Goal: Task Accomplishment & Management: Manage account settings

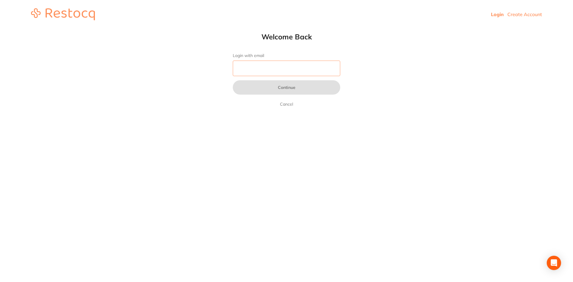
click at [239, 63] on input "Login with email" at bounding box center [286, 69] width 107 height 16
type input "[EMAIL_ADDRESS][DOMAIN_NAME]"
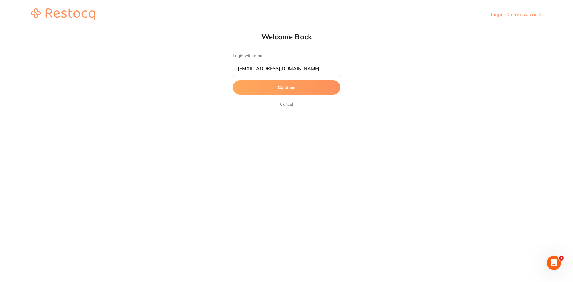
click at [280, 89] on button "Continue" at bounding box center [286, 87] width 107 height 14
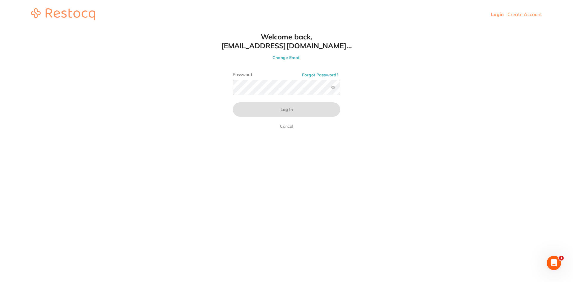
click at [332, 88] on label at bounding box center [332, 87] width 5 height 5
click at [340, 89] on input "checkbox" at bounding box center [340, 89] width 0 height 0
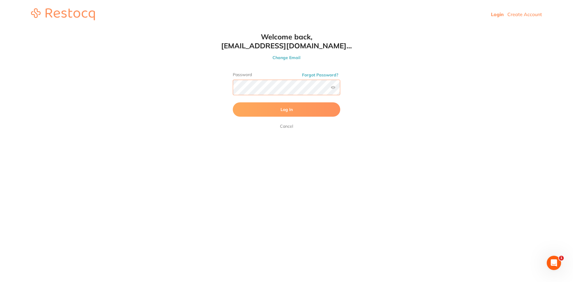
click at [233, 102] on button "Log In" at bounding box center [286, 109] width 107 height 14
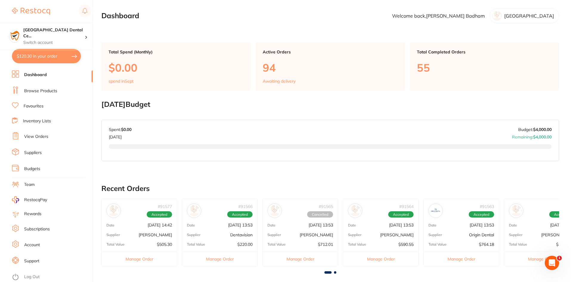
click at [74, 55] on button "$120.30 in your order" at bounding box center [46, 56] width 69 height 14
checkbox input "true"
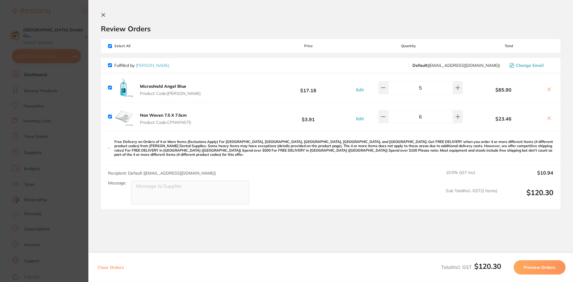
click at [26, 112] on section "Update RRP Set your pre negotiated price for this item. Item Agreed RRP (excl. …" at bounding box center [286, 141] width 573 height 282
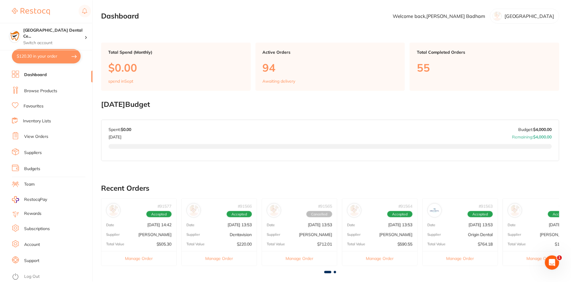
scroll to position [6, 0]
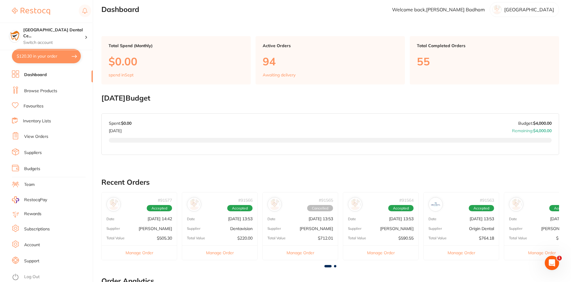
click at [41, 89] on link "Browse Products" at bounding box center [40, 91] width 33 height 6
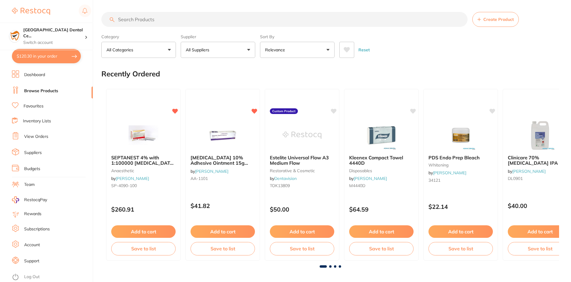
click at [38, 137] on link "View Orders" at bounding box center [36, 137] width 24 height 6
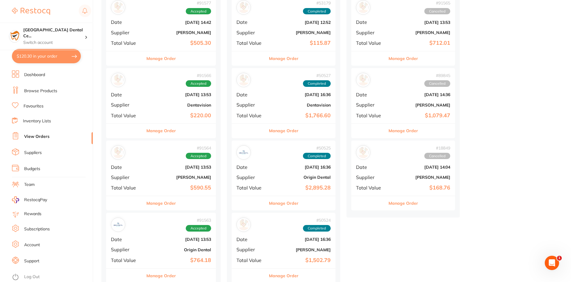
scroll to position [89, 0]
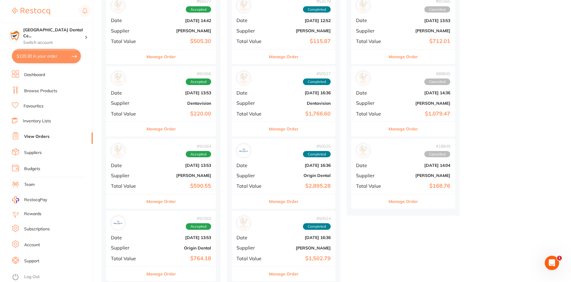
click at [166, 277] on button "Manage Order" at bounding box center [161, 274] width 30 height 14
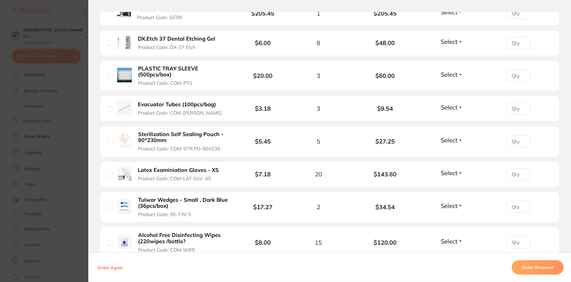
scroll to position [239, 0]
click at [194, 170] on b "Latex Examiniation Gloves - XS" at bounding box center [178, 170] width 81 height 6
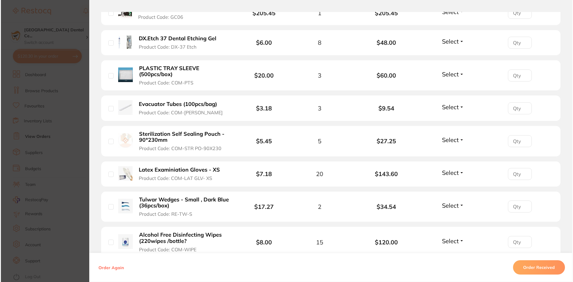
scroll to position [0, 0]
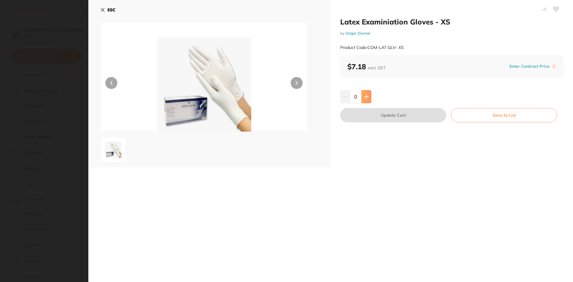
click at [369, 94] on button at bounding box center [366, 96] width 10 height 13
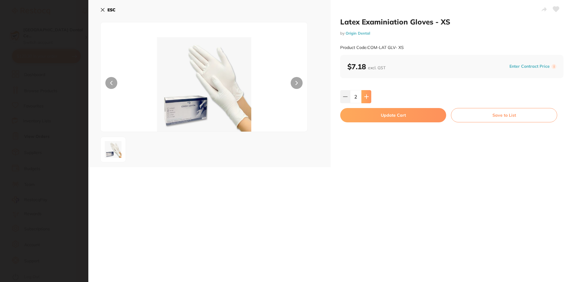
click at [369, 94] on button at bounding box center [366, 96] width 10 height 13
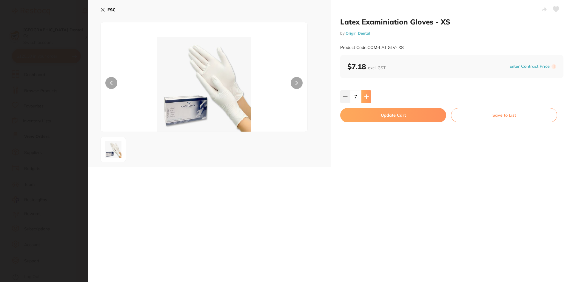
click at [369, 94] on button at bounding box center [366, 96] width 10 height 13
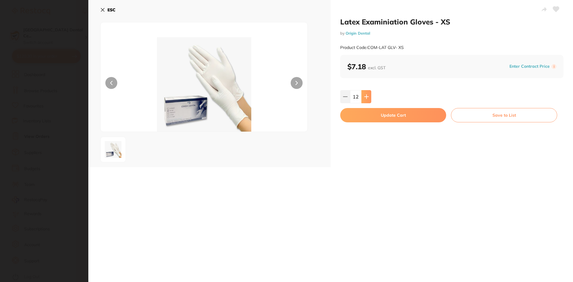
click at [369, 94] on button at bounding box center [366, 96] width 10 height 13
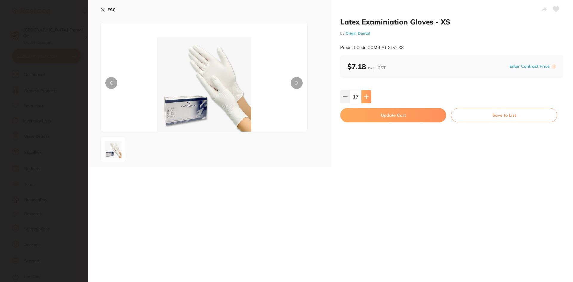
click at [369, 94] on button at bounding box center [366, 96] width 10 height 13
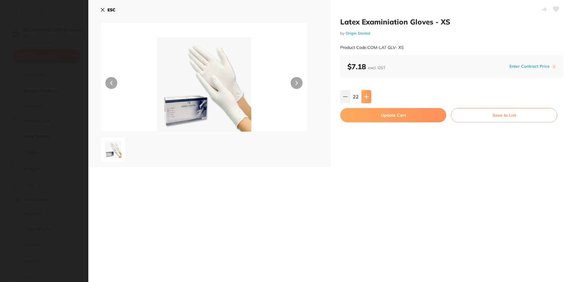
click at [369, 94] on button at bounding box center [366, 96] width 10 height 13
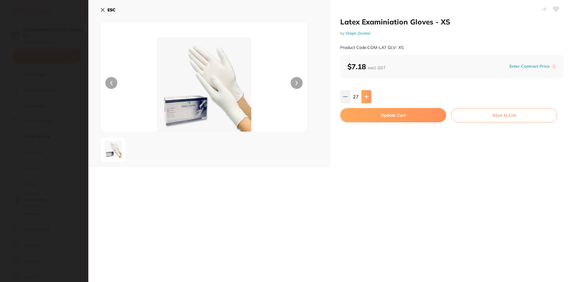
click at [369, 94] on button at bounding box center [366, 96] width 10 height 13
click at [369, 95] on button at bounding box center [366, 96] width 10 height 13
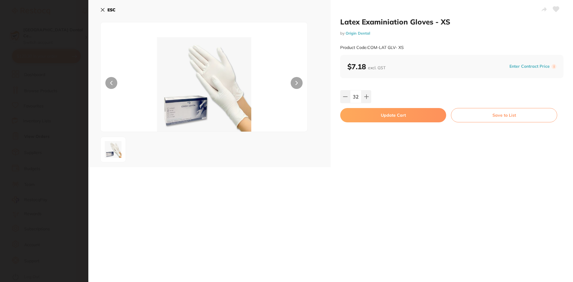
click at [333, 98] on div "Latex Examiniation Gloves - XS by Origin Dental Product Code: COM-LAT GLV- XS $…" at bounding box center [451, 83] width 242 height 167
click at [338, 96] on div "Latex Examiniation Gloves - XS by Origin Dental Product Code: COM-LAT GLV- XS $…" at bounding box center [451, 83] width 242 height 167
click at [343, 97] on icon at bounding box center [345, 96] width 5 height 5
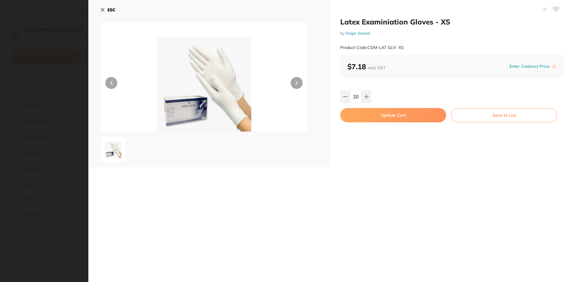
click at [361, 123] on div "Latex Examiniation Gloves - XS by Origin Dental Product Code: COM-LAT GLV- XS $…" at bounding box center [451, 83] width 242 height 167
click at [363, 100] on button at bounding box center [366, 96] width 10 height 13
click at [340, 100] on button at bounding box center [345, 96] width 10 height 13
click at [364, 94] on button at bounding box center [366, 96] width 10 height 13
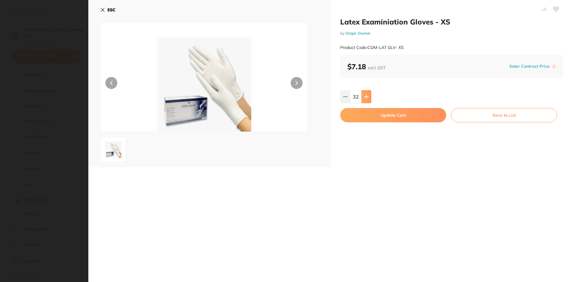
click at [364, 94] on button at bounding box center [366, 96] width 10 height 13
click at [339, 98] on div "Latex Examiniation Gloves - XS by Origin Dental Product Code: COM-LAT GLV- XS $…" at bounding box center [451, 83] width 242 height 167
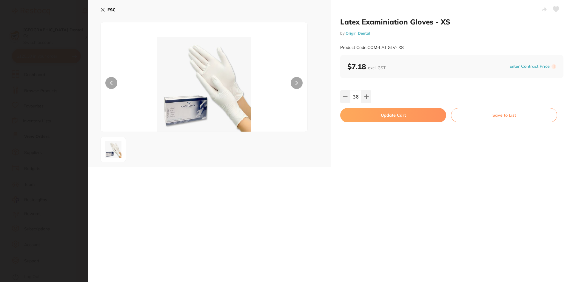
click at [339, 98] on div "Latex Examiniation Gloves - XS by Origin Dental Product Code: COM-LAT GLV- XS $…" at bounding box center [451, 83] width 242 height 167
click at [340, 98] on button at bounding box center [345, 96] width 10 height 13
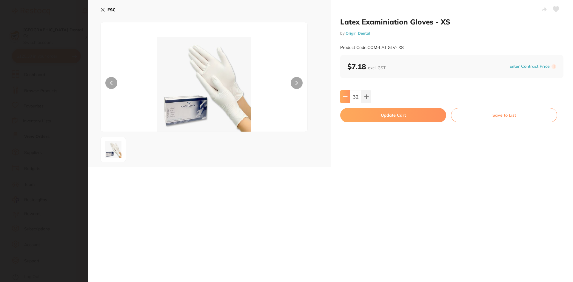
click at [340, 98] on button at bounding box center [345, 96] width 10 height 13
type input "30"
click at [363, 121] on button "Update Cart" at bounding box center [393, 115] width 106 height 14
checkbox input "false"
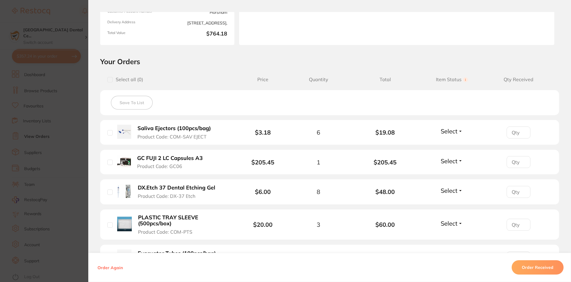
scroll to position [179, 0]
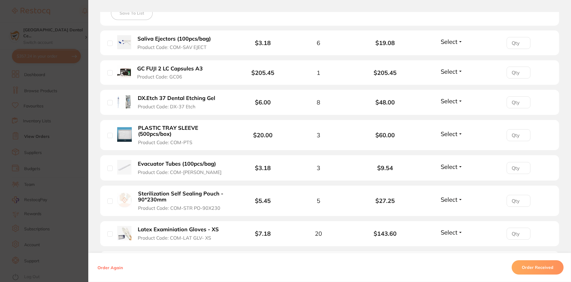
click at [52, 106] on section "Order ID: Restocq- 91563 Order Information Accepted Order Order Date Aug 27 202…" at bounding box center [285, 141] width 571 height 282
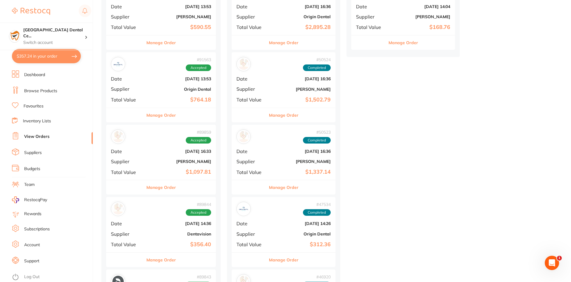
scroll to position [268, 0]
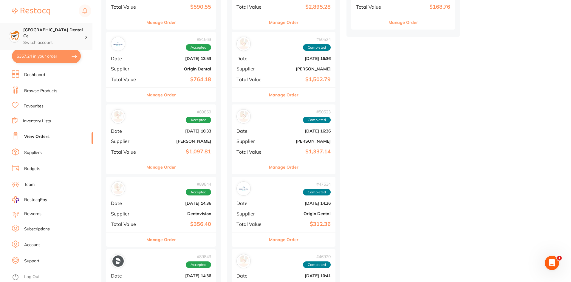
click at [59, 28] on h4 "Horsham Plaza Dental Ce..." at bounding box center [53, 33] width 61 height 12
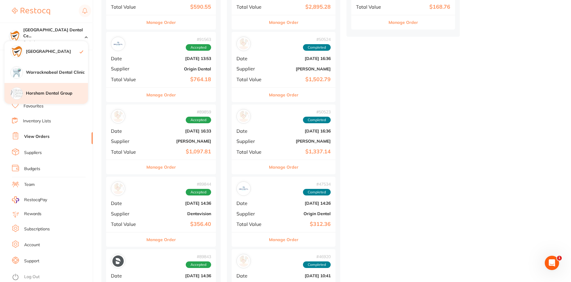
click at [59, 94] on h4 "Horsham Dental Group" at bounding box center [57, 93] width 62 height 6
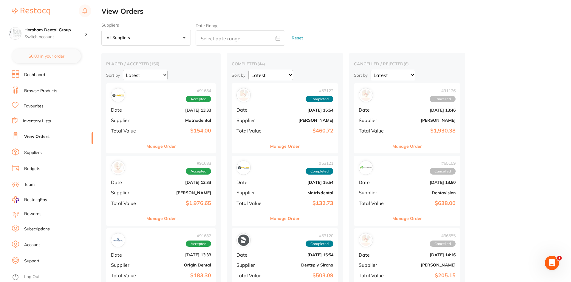
scroll to position [60, 0]
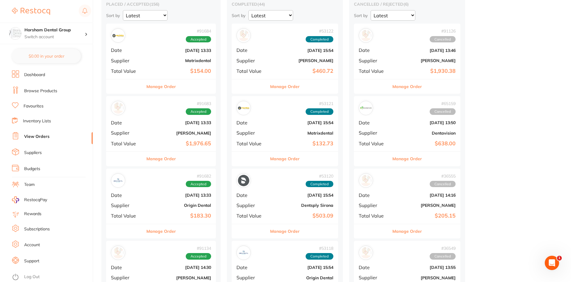
click at [180, 222] on div "# 91682 Accepted Date [DATE] 13:33 Supplier Origin Dental Total Value $183.30" at bounding box center [161, 196] width 110 height 55
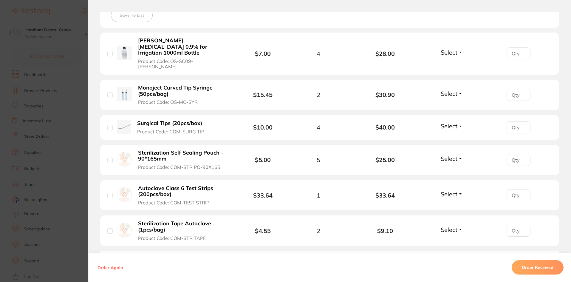
scroll to position [326, 0]
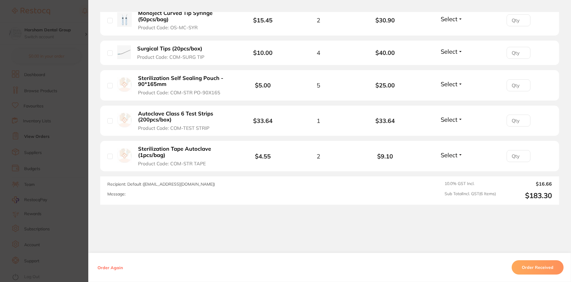
click at [83, 211] on section "Order ID: Restocq- 91682 Order Information Accepted Order Order Date [DATE] 13:…" at bounding box center [285, 141] width 571 height 282
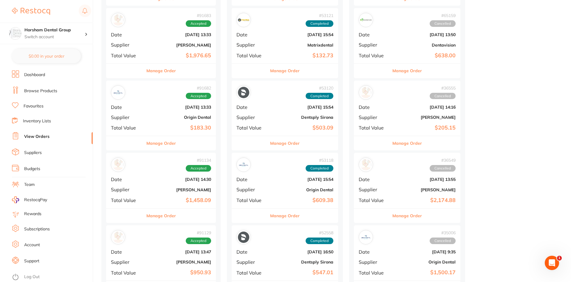
scroll to position [149, 0]
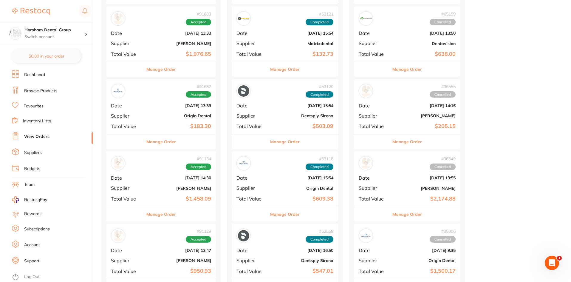
click at [184, 216] on div "Manage Order" at bounding box center [161, 214] width 110 height 15
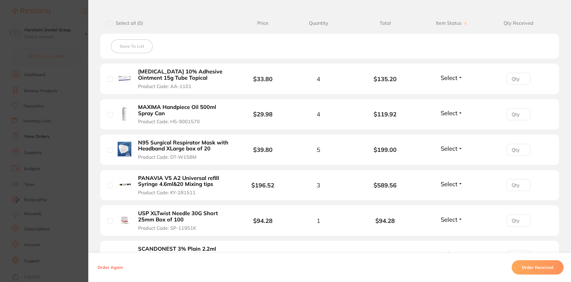
scroll to position [239, 0]
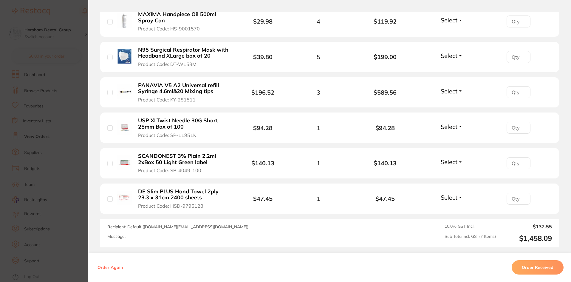
click at [81, 191] on section "Order ID: Restocq- 91134 Order Information Accepted Order Order Date [DATE] 14:…" at bounding box center [285, 141] width 571 height 282
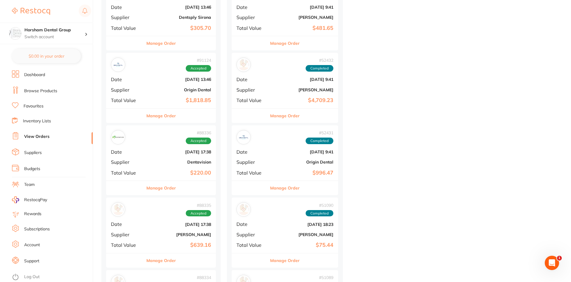
scroll to position [686, 0]
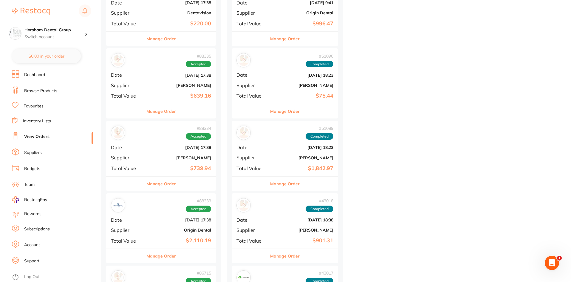
click at [185, 189] on div "Manage Order" at bounding box center [161, 183] width 110 height 15
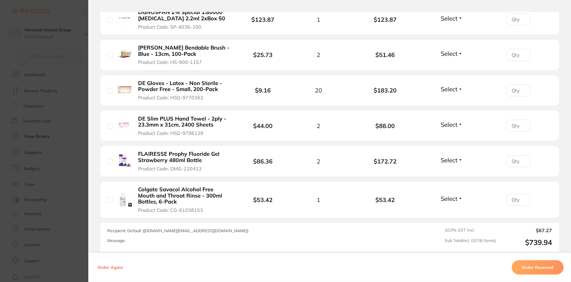
scroll to position [209, 0]
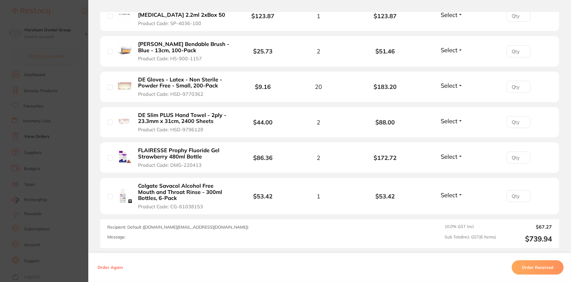
click at [74, 172] on section "Order ID: Restocq- 88334 Order Information Accepted Order Order Date [DATE] 17:…" at bounding box center [285, 141] width 571 height 282
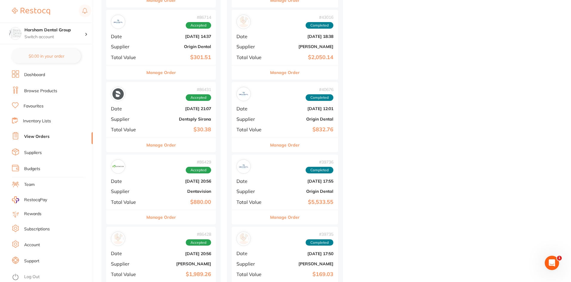
scroll to position [1104, 0]
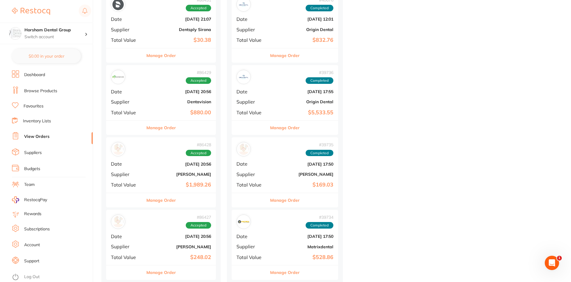
click at [166, 200] on button "Manage Order" at bounding box center [161, 200] width 30 height 14
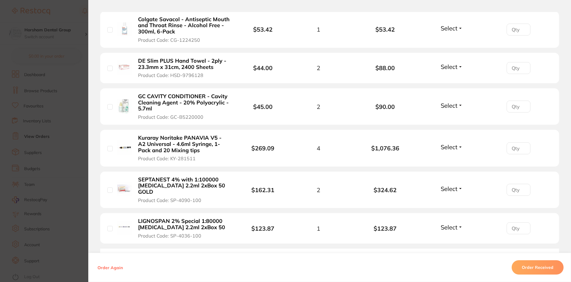
scroll to position [318, 0]
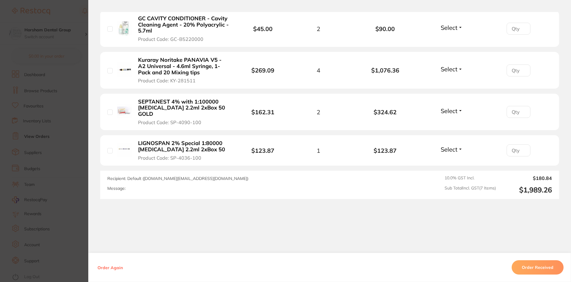
click at [171, 102] on b "SEPTANEST 4% with 1:100000 [MEDICAL_DATA] 2.2ml 2xBox 50 GOLD" at bounding box center [184, 108] width 92 height 18
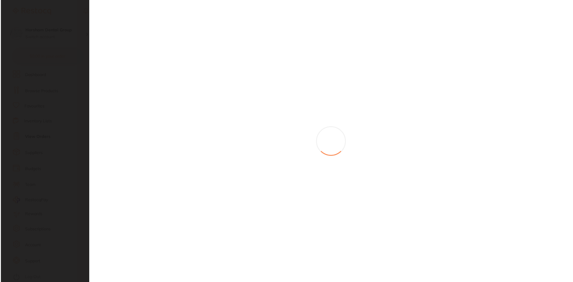
scroll to position [0, 0]
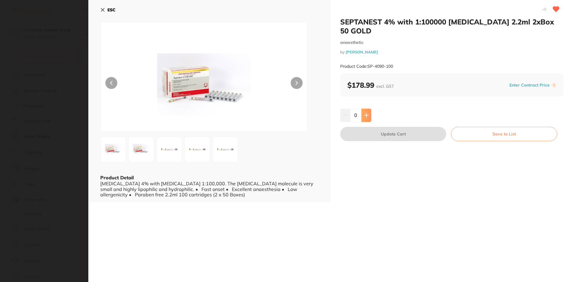
click at [362, 109] on button at bounding box center [366, 115] width 10 height 13
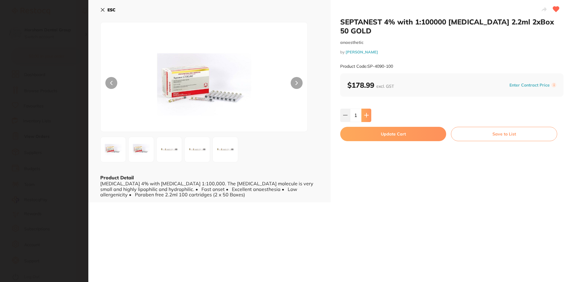
click at [362, 109] on button at bounding box center [366, 115] width 10 height 13
type input "2"
click at [365, 128] on button "Update Cart" at bounding box center [393, 134] width 106 height 14
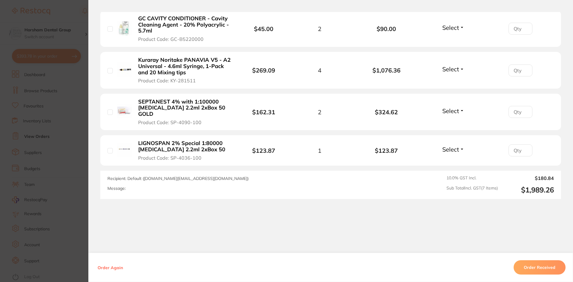
checkbox input "false"
click at [168, 143] on b "LIGNOSPAN 2% Special 1:80000 [MEDICAL_DATA] 2.2ml 2xBox 50" at bounding box center [184, 146] width 92 height 12
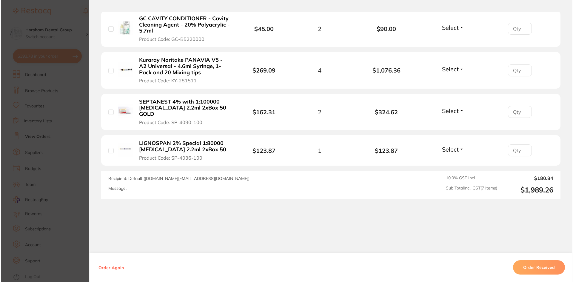
scroll to position [0, 0]
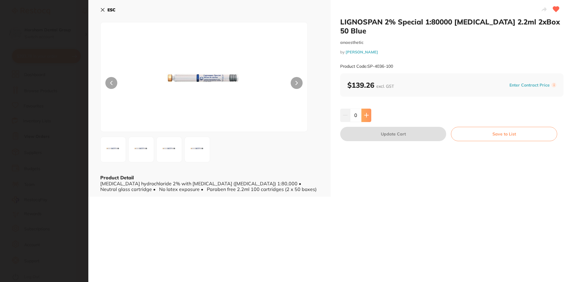
click at [364, 109] on button at bounding box center [366, 115] width 10 height 13
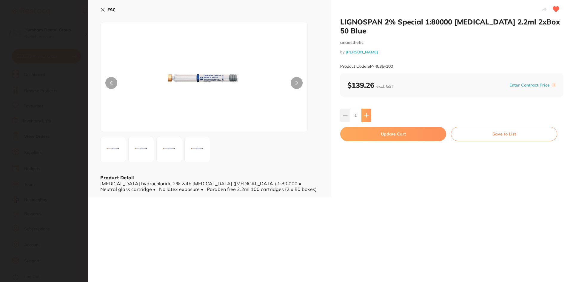
click at [364, 109] on button at bounding box center [366, 115] width 10 height 13
type input "2"
click at [364, 127] on button "Update Cart" at bounding box center [393, 134] width 106 height 14
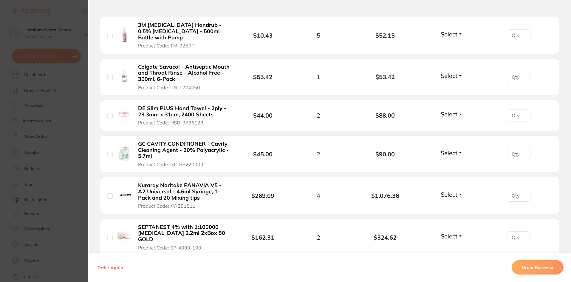
scroll to position [169, 0]
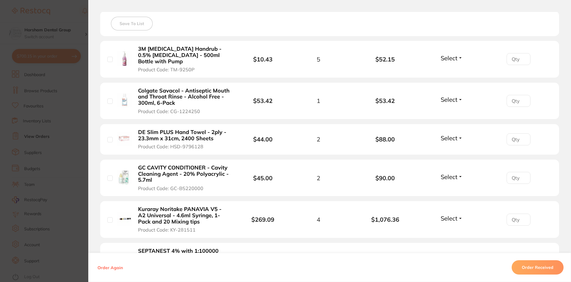
click at [46, 155] on section "Order ID: Restocq- 86428 Order Information Accepted Order Order Date [DATE] 20:…" at bounding box center [285, 141] width 571 height 282
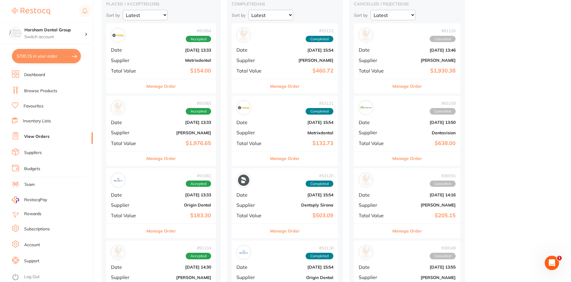
scroll to position [149, 0]
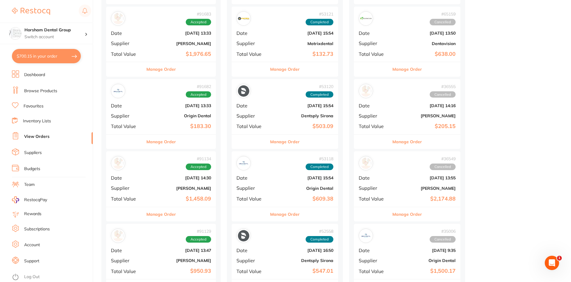
click at [171, 63] on button "Manage Order" at bounding box center [161, 69] width 30 height 14
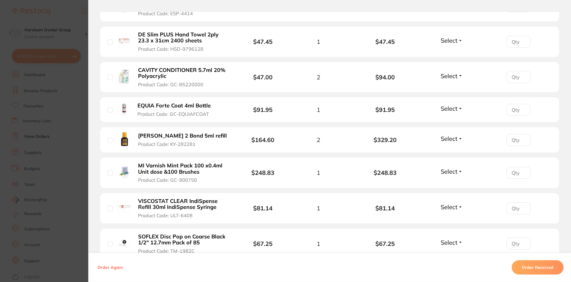
scroll to position [268, 0]
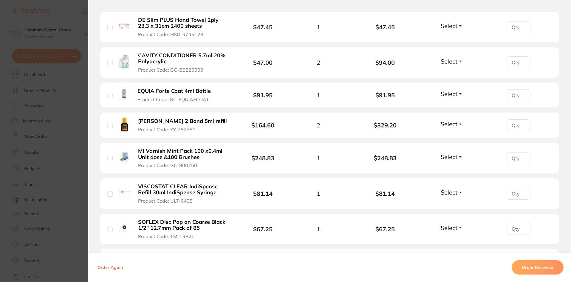
click at [65, 154] on section "Order ID: Restocq- 91683 Order Information Accepted Order Order Date [DATE] 13:…" at bounding box center [285, 141] width 571 height 282
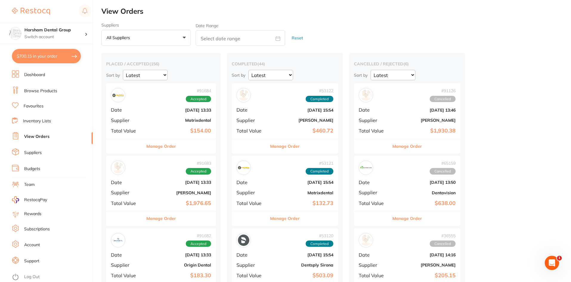
click at [48, 87] on li "Browse Products" at bounding box center [52, 91] width 81 height 9
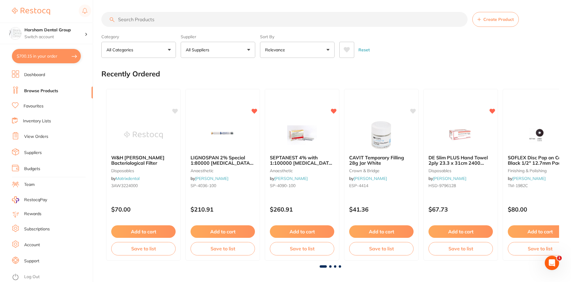
click at [153, 21] on input "search" at bounding box center [284, 19] width 366 height 15
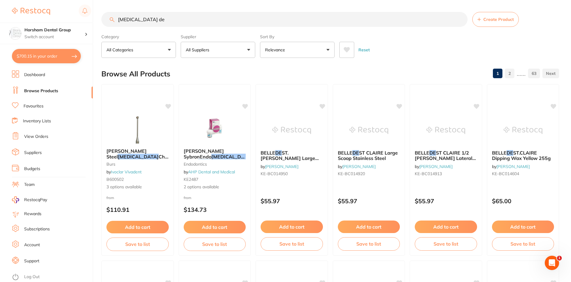
click at [159, 26] on input "[MEDICAL_DATA] de" at bounding box center [284, 19] width 366 height 15
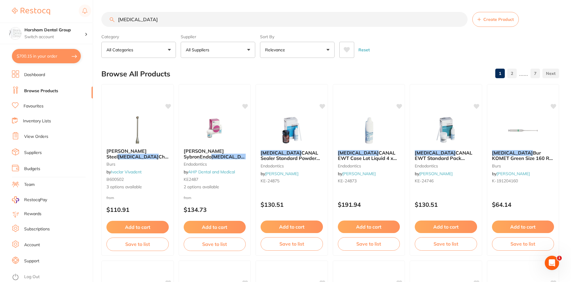
type input "[MEDICAL_DATA]"
